Goal: Information Seeking & Learning: Learn about a topic

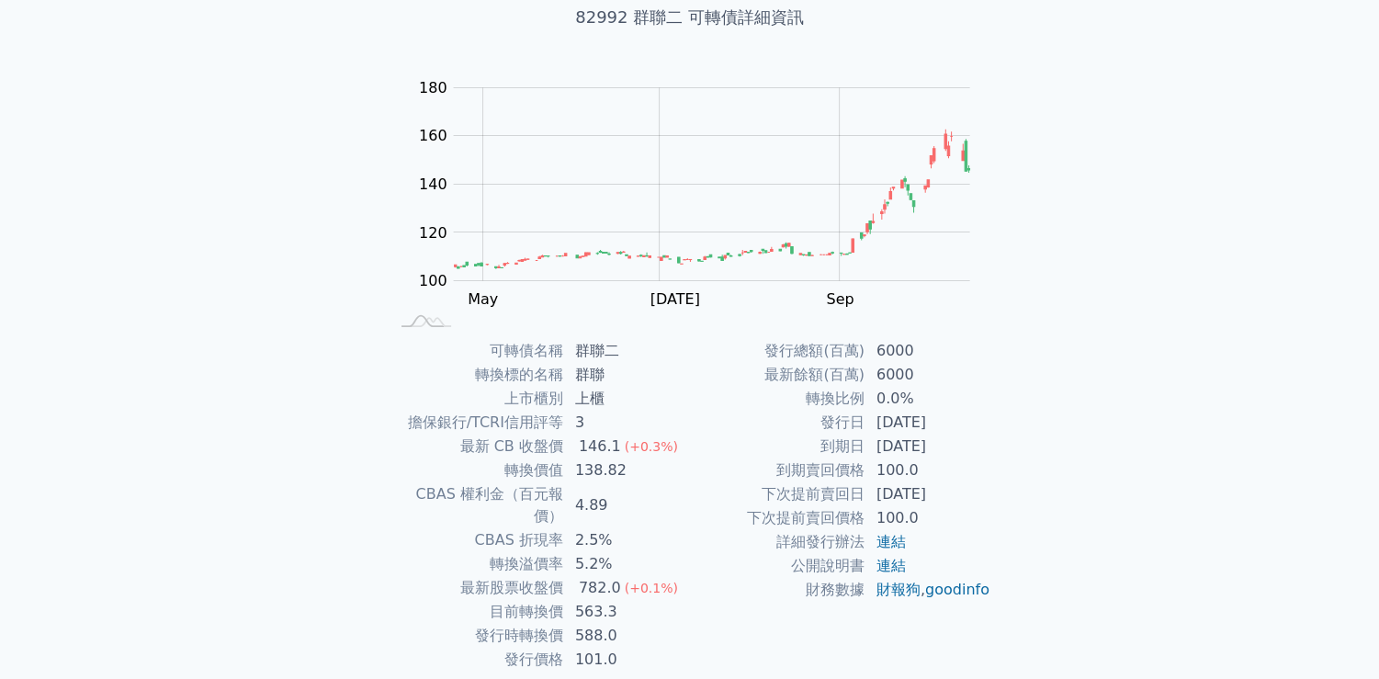
scroll to position [171, 0]
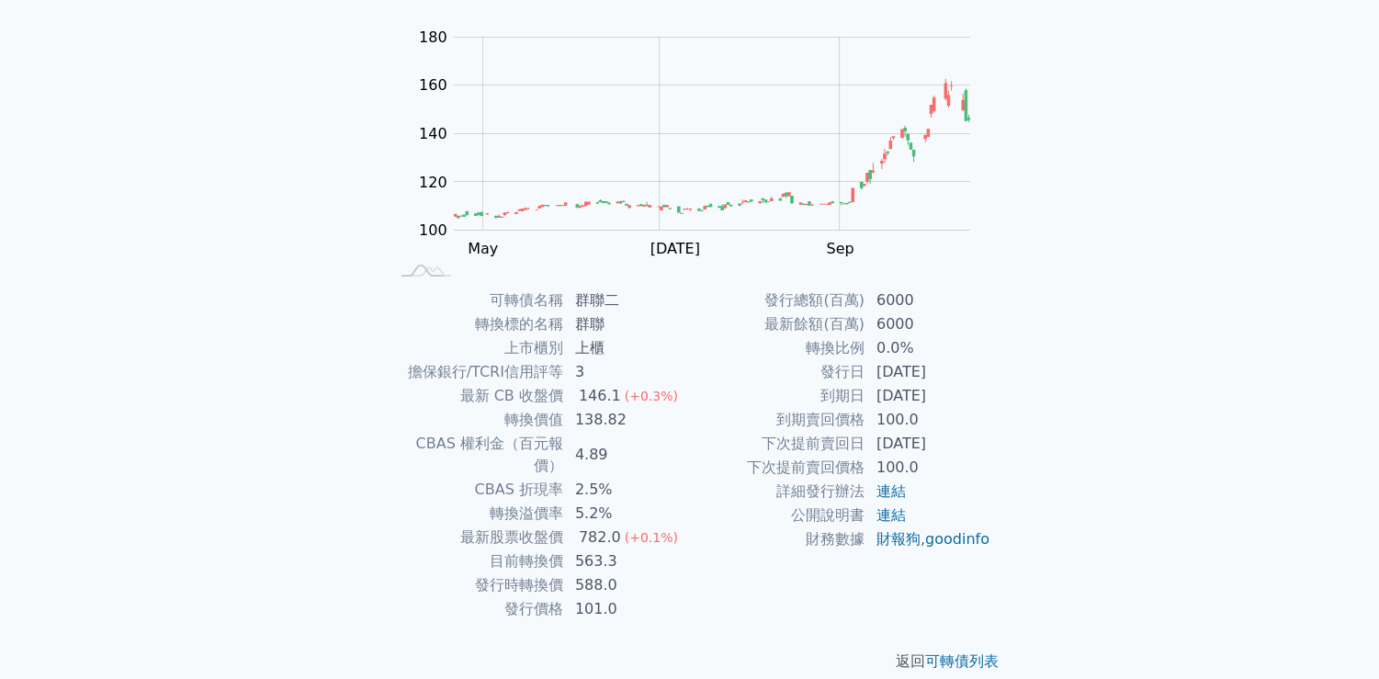
click at [228, 311] on div "可轉債列表 財務數據 可轉債列表 財務數據 登入／註冊 登入／註冊 可轉債列表 › 82992 群聯二 82992 群聯二 可轉債詳細資訊 Zoom Out …" at bounding box center [689, 265] width 1379 height 873
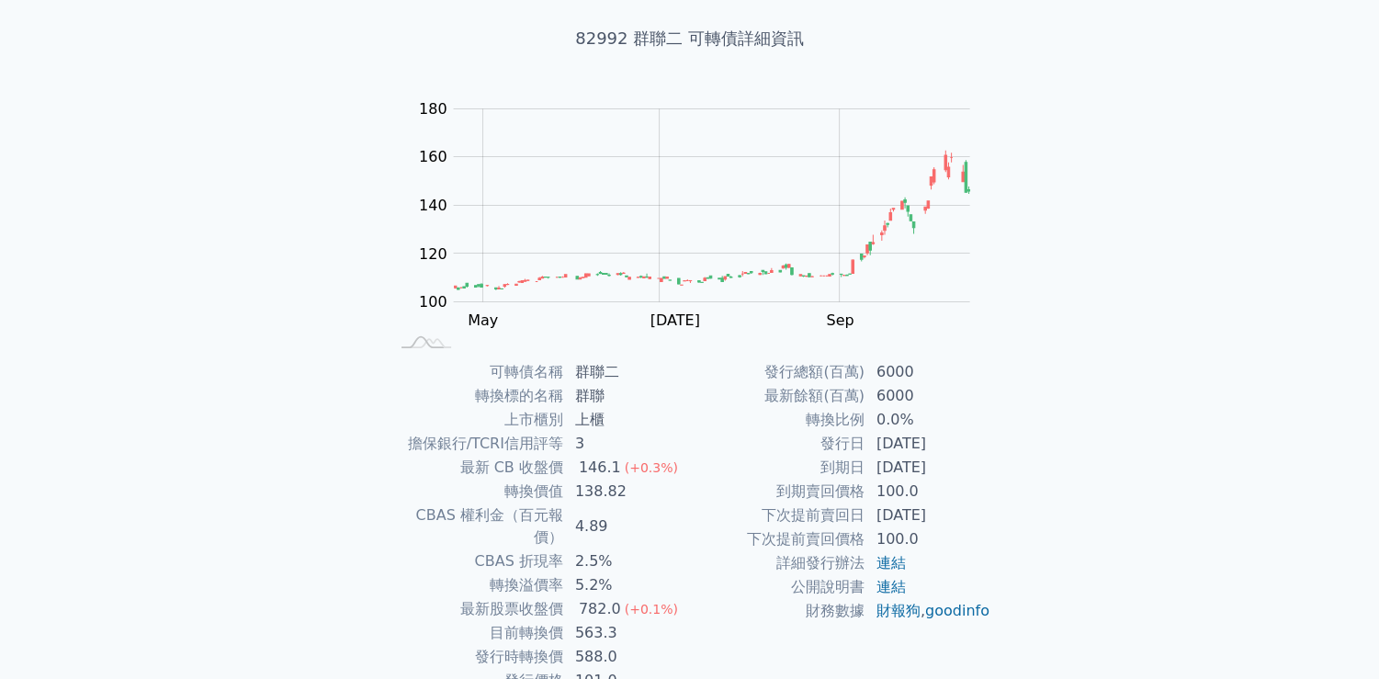
scroll to position [0, 0]
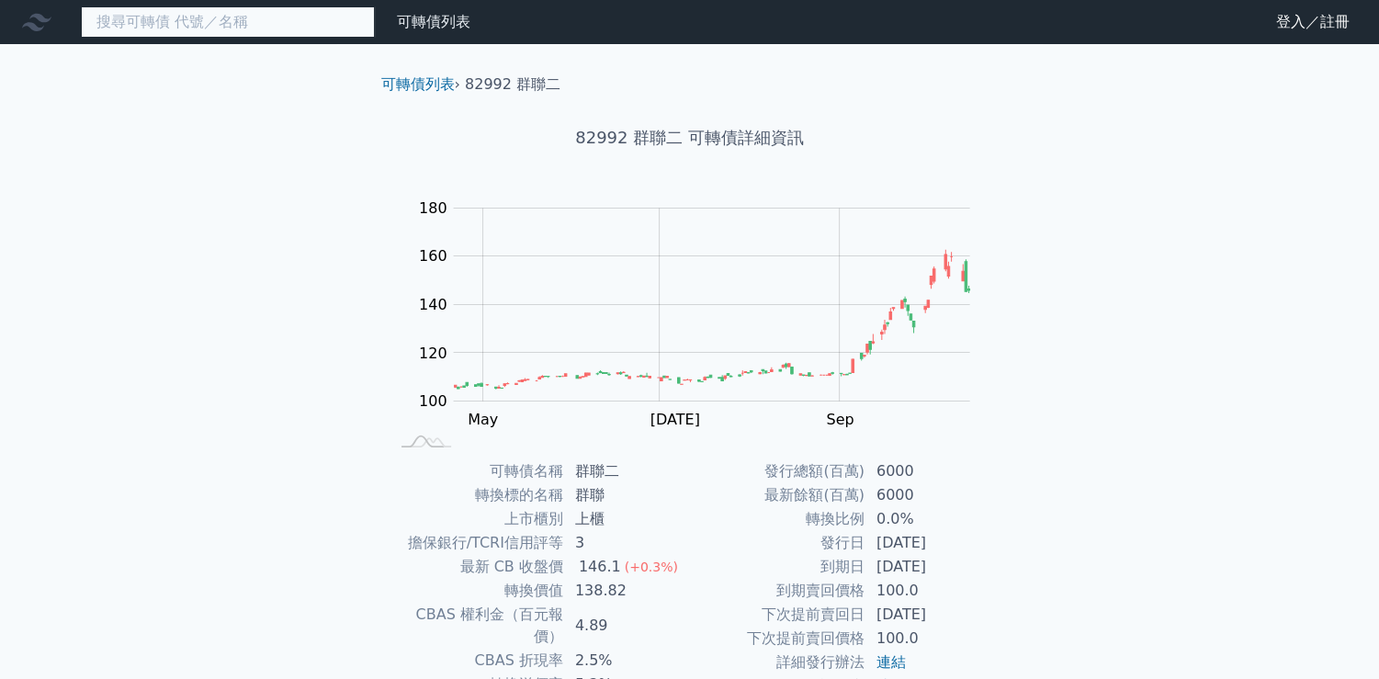
click at [130, 23] on input at bounding box center [228, 21] width 294 height 31
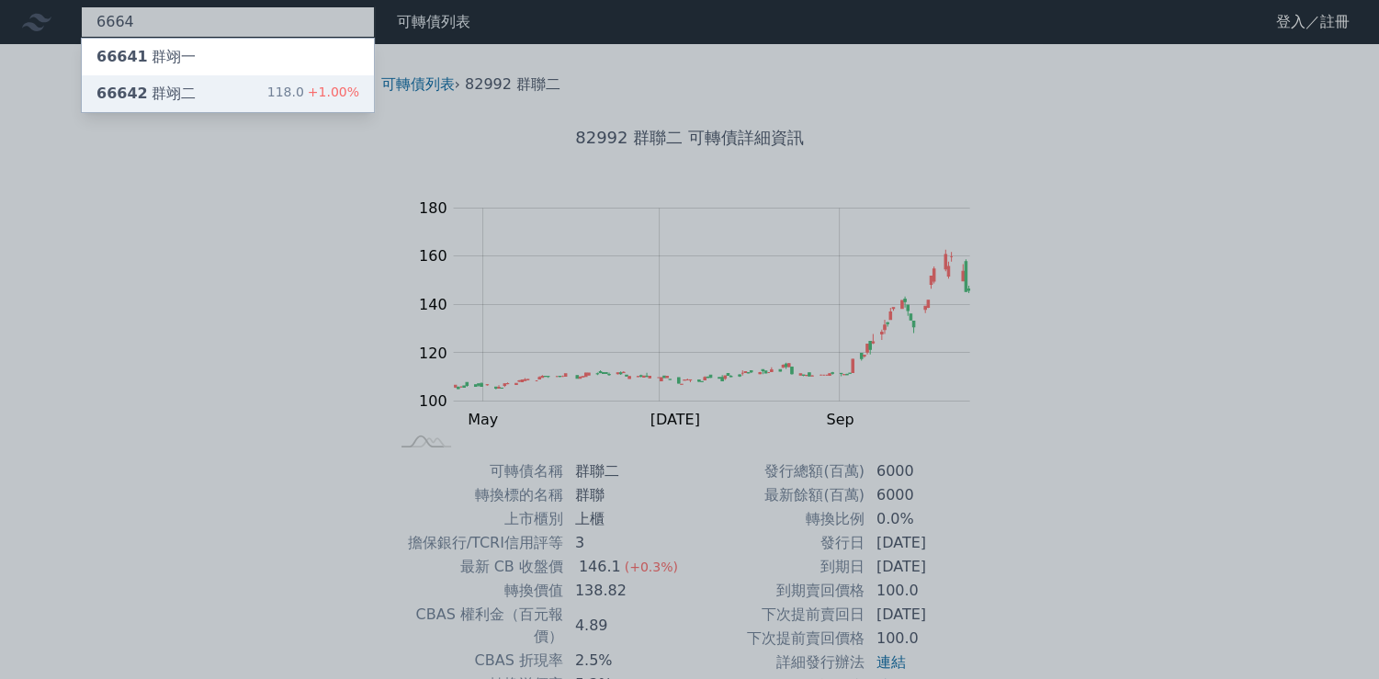
type input "6664"
click at [197, 85] on div "66642 群翊二 118.0 +1.00%" at bounding box center [228, 93] width 292 height 37
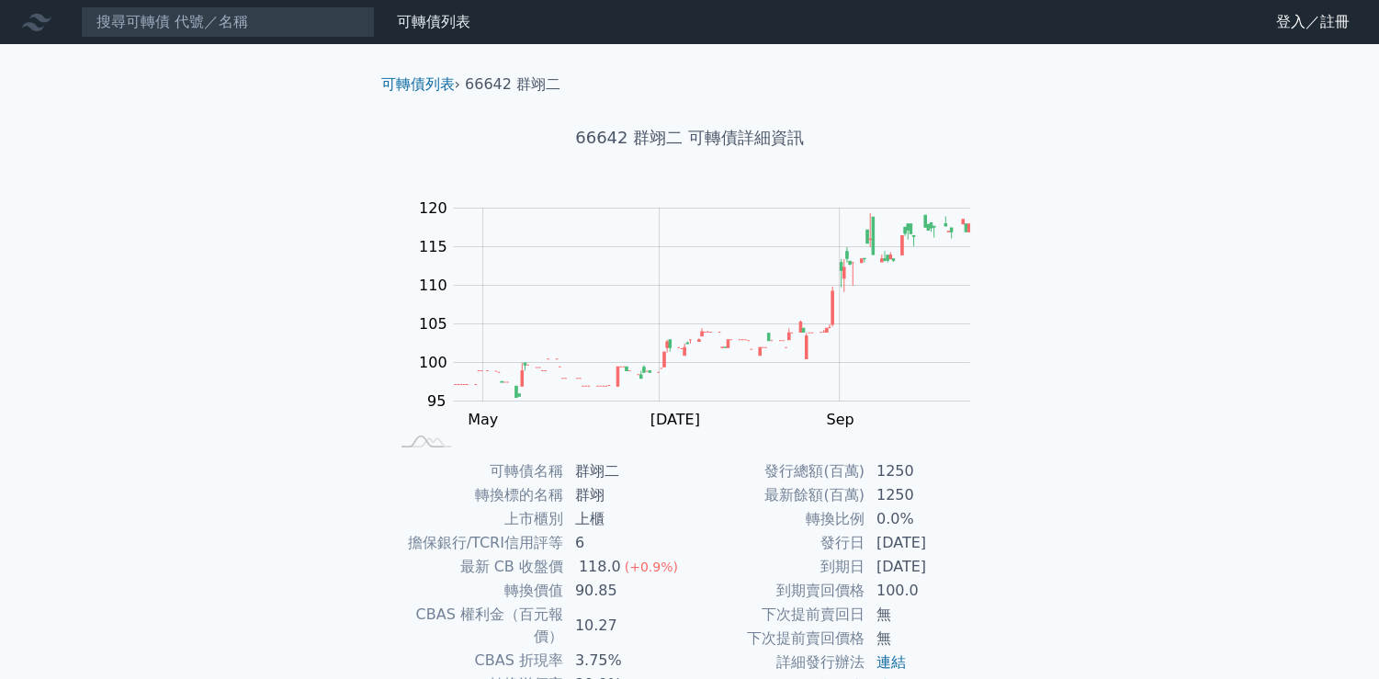
scroll to position [171, 0]
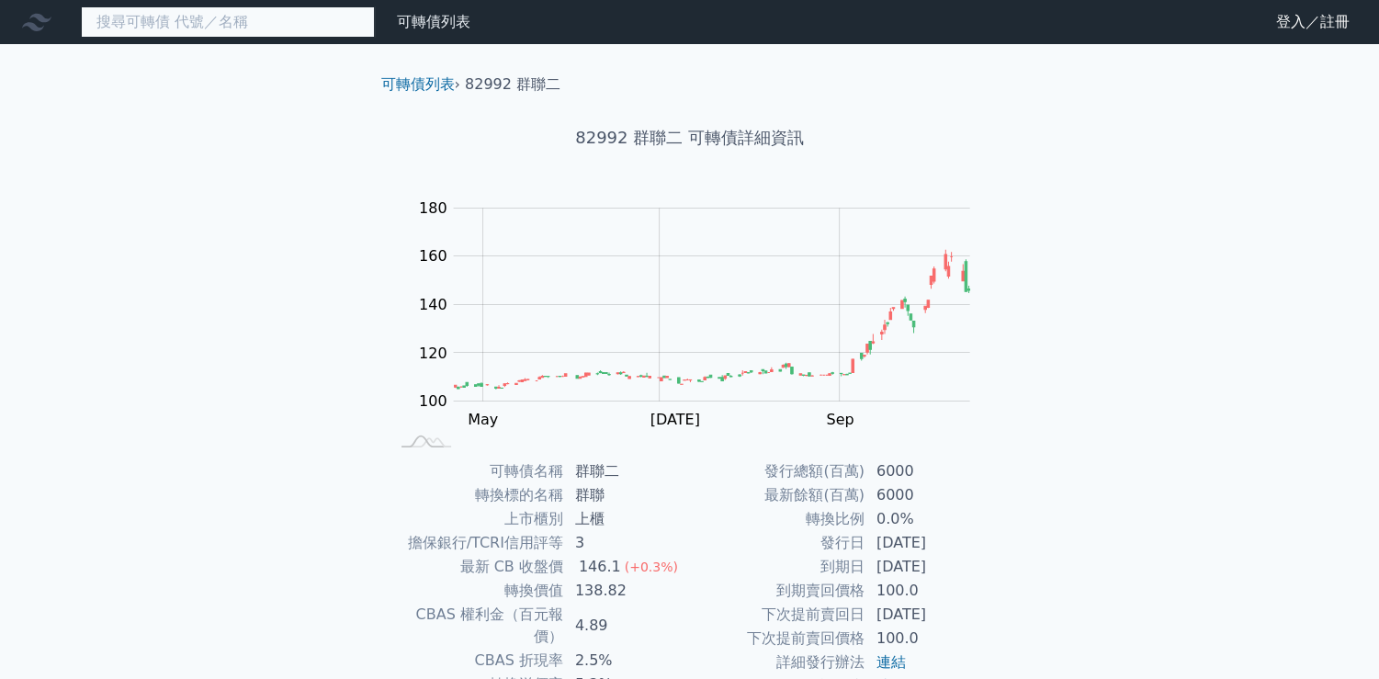
click at [177, 19] on input at bounding box center [228, 21] width 294 height 31
click at [176, 25] on input at bounding box center [228, 21] width 294 height 31
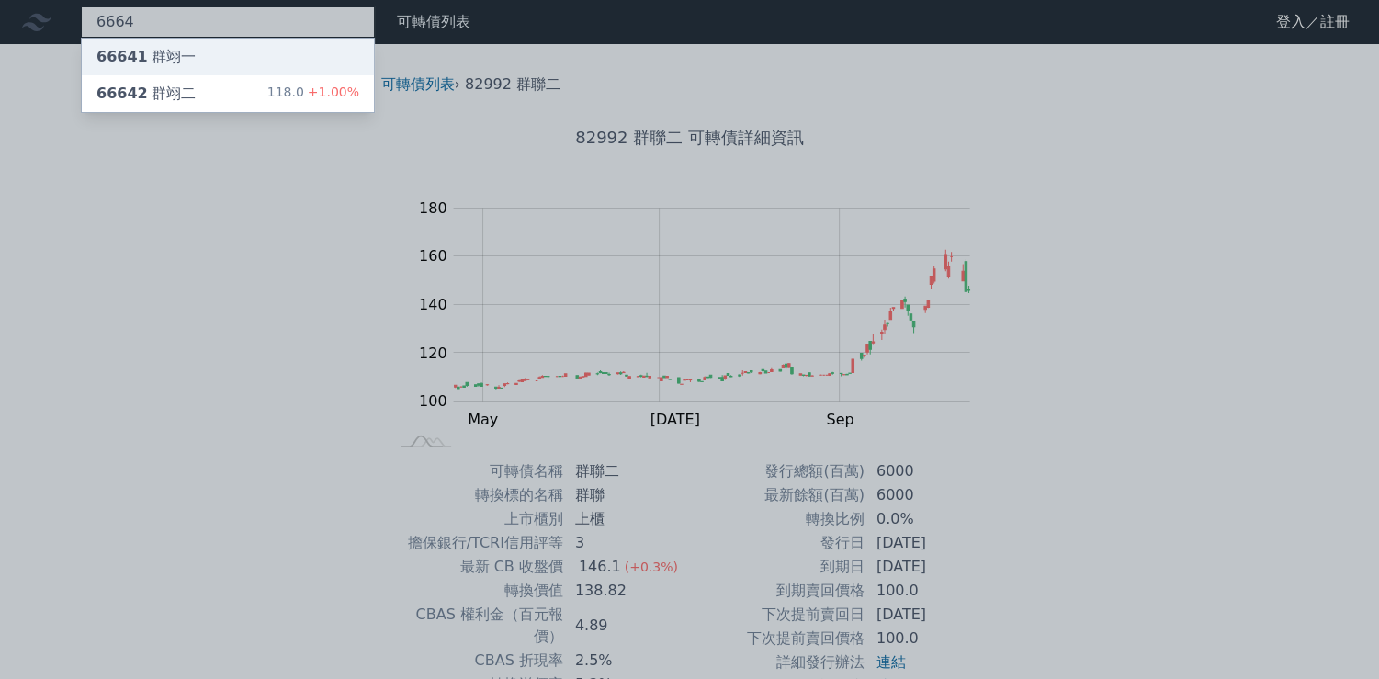
type input "6664"
click at [175, 60] on div "66641 群翊一" at bounding box center [145, 57] width 99 height 22
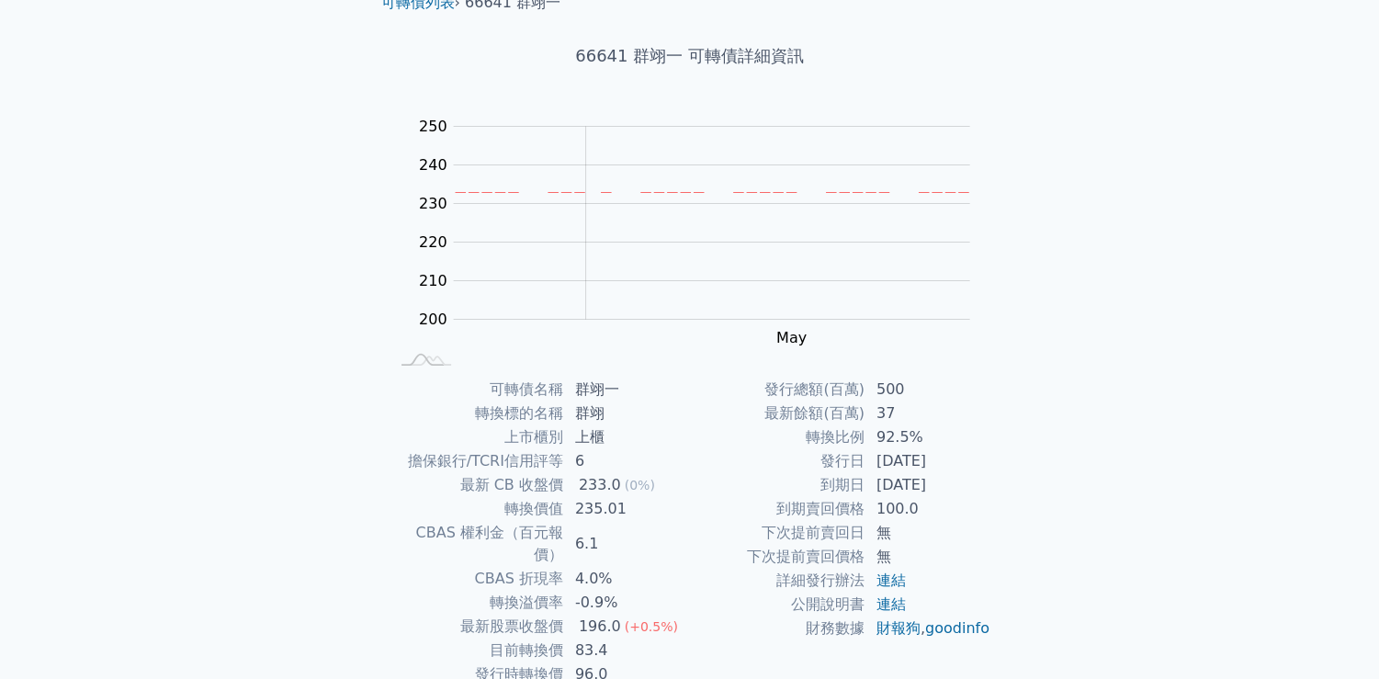
scroll to position [171, 0]
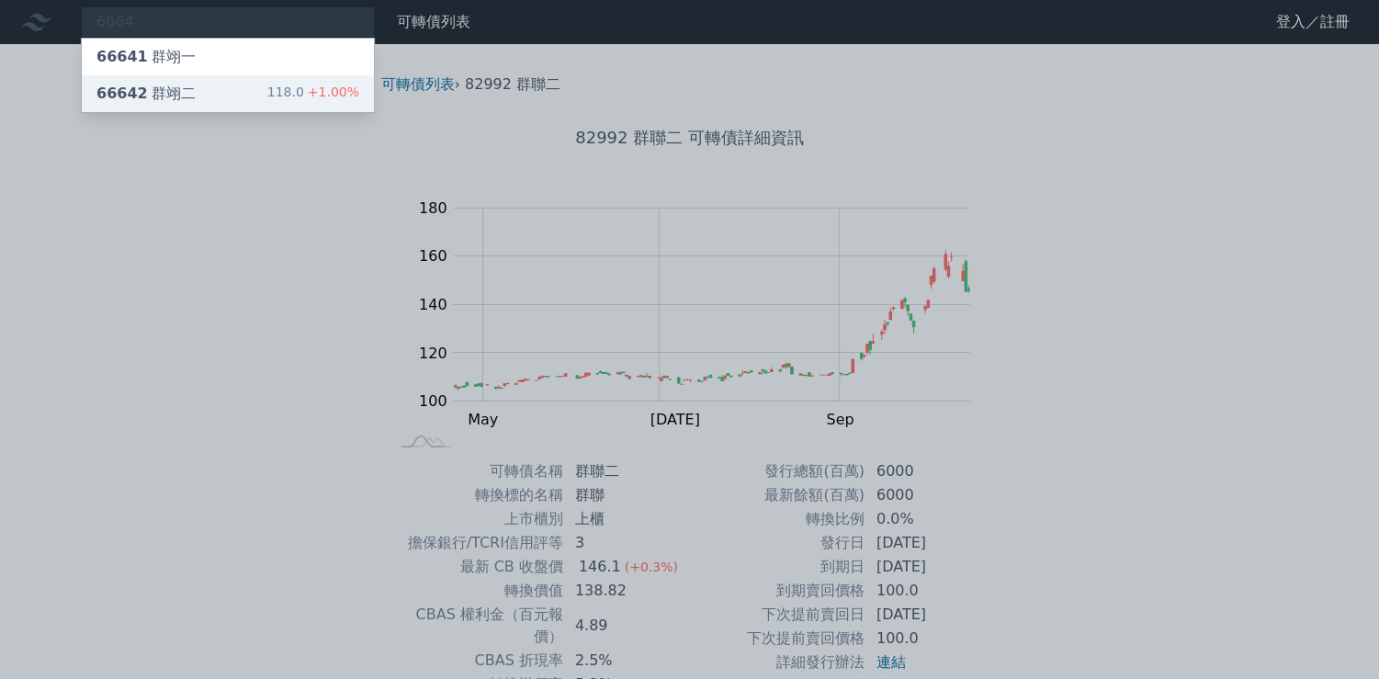
click at [153, 98] on div "66642 群翊二" at bounding box center [145, 94] width 99 height 22
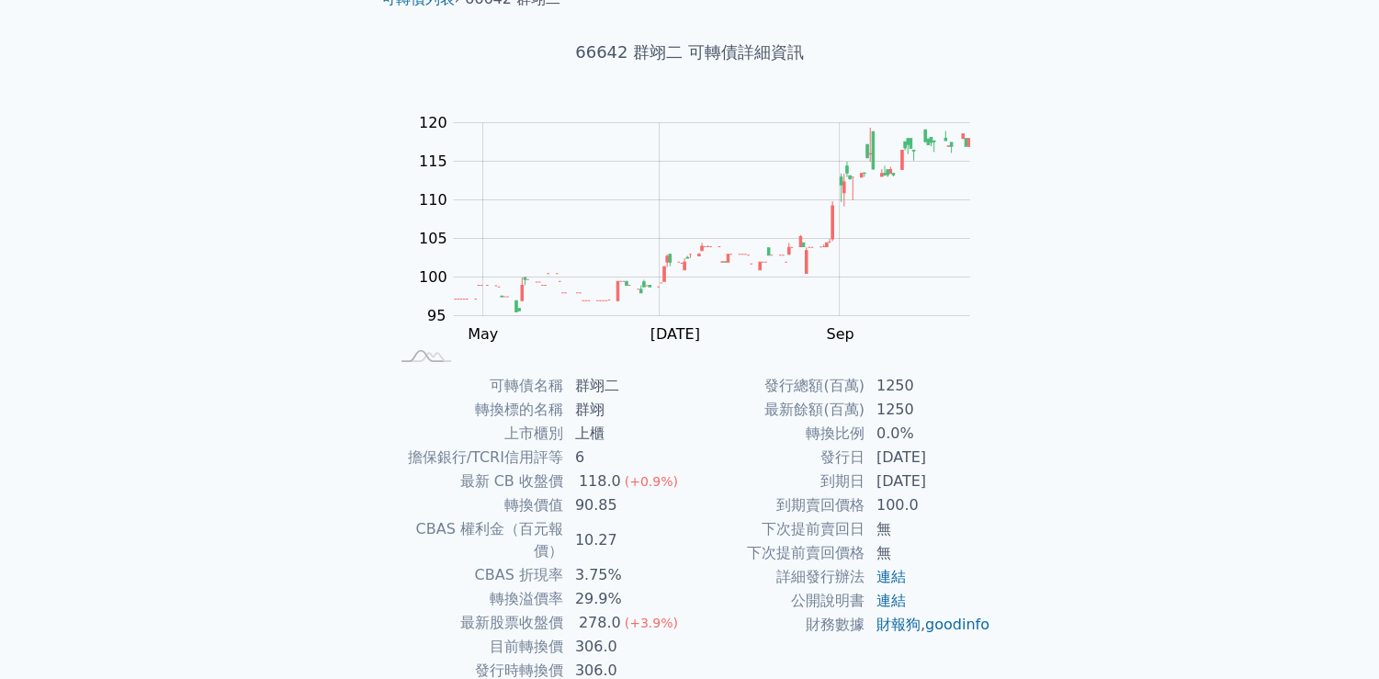
scroll to position [171, 0]
